Goal: Task Accomplishment & Management: Use online tool/utility

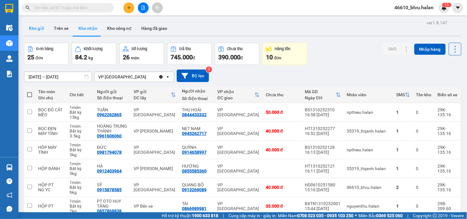
click at [36, 33] on button "Kho gửi" at bounding box center [36, 28] width 25 height 15
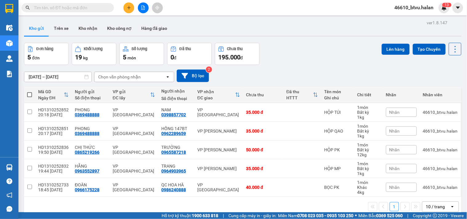
click at [32, 94] on th at bounding box center [29, 95] width 11 height 16
click at [31, 95] on span at bounding box center [29, 94] width 5 height 5
click at [30, 92] on input "checkbox" at bounding box center [30, 92] width 0 height 0
checkbox input "true"
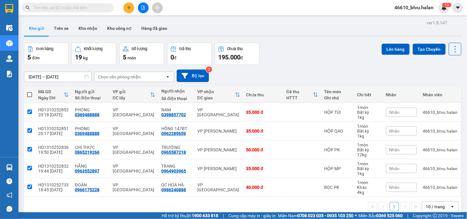
checkbox input "true"
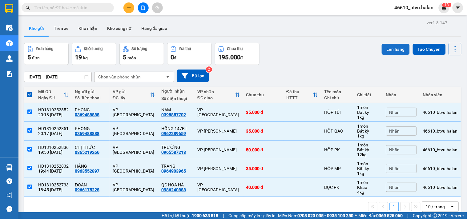
click at [393, 54] on button "Lên hàng" at bounding box center [396, 49] width 28 height 11
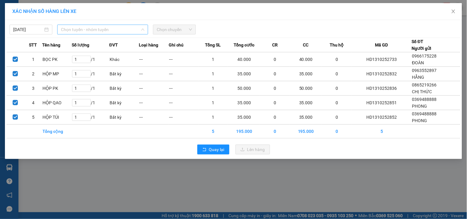
click at [105, 31] on span "Chọn tuyến - nhóm tuyến" at bounding box center [102, 29] width 83 height 9
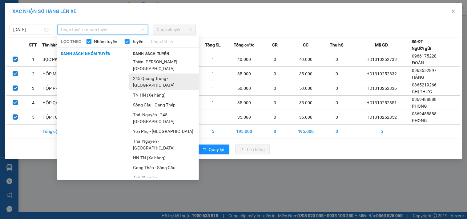
click at [156, 74] on li "245 Quang Trung - [GEOGRAPHIC_DATA]" at bounding box center [164, 82] width 70 height 17
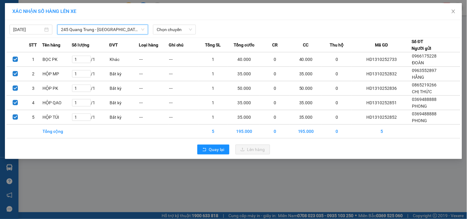
click at [165, 23] on div "[DATE] 245 [GEOGRAPHIC_DATA] - [GEOGRAPHIC_DATA] 245 [GEOGRAPHIC_DATA] - [GEOGR…" at bounding box center [233, 28] width 454 height 13
click at [164, 26] on span "Chọn chuyến" at bounding box center [174, 29] width 35 height 9
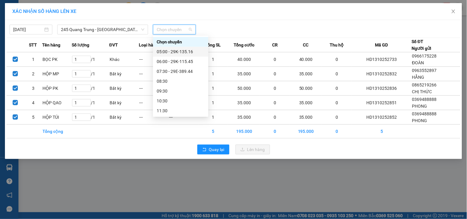
click at [185, 53] on div "05:00 - 29K-135.16" at bounding box center [181, 51] width 48 height 7
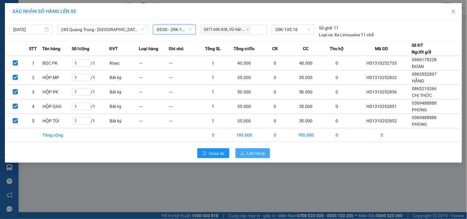
click at [250, 155] on span "Lên hàng" at bounding box center [256, 153] width 18 height 7
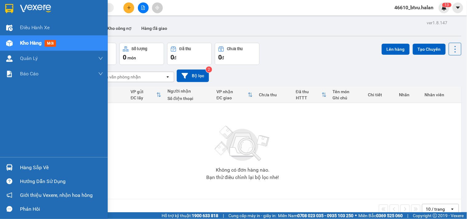
click at [7, 163] on div at bounding box center [9, 167] width 11 height 11
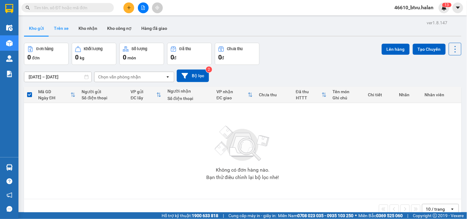
click at [56, 28] on button "Trên xe" at bounding box center [61, 28] width 25 height 15
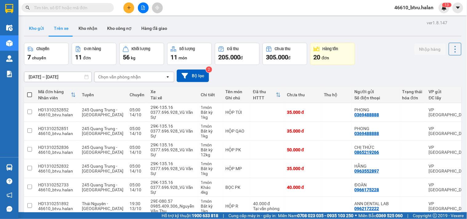
click at [42, 30] on button "Kho gửi" at bounding box center [36, 28] width 25 height 15
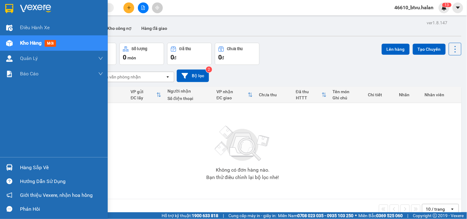
click at [2, 164] on div "Hàng sắp về" at bounding box center [54, 168] width 108 height 14
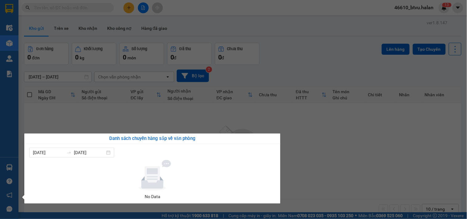
click at [130, 137] on div "Danh sách chuyến hàng sắp về văn phòng" at bounding box center [152, 138] width 246 height 7
click at [138, 127] on section "Kết quả tìm kiếm ( 0 ) Bộ lọc No Data 46610_btvu.halan 1 3 Điều hành xe Kho hàn…" at bounding box center [233, 109] width 467 height 219
